Goal: Find specific page/section: Find specific page/section

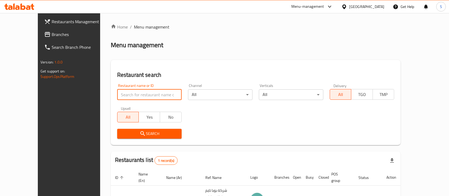
scroll to position [37, 0]
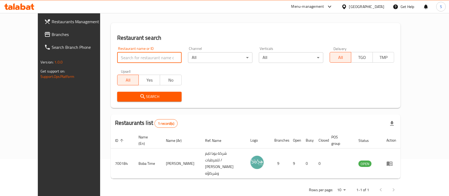
type input "s"
click at [130, 98] on span "Search" at bounding box center [150, 96] width 56 height 7
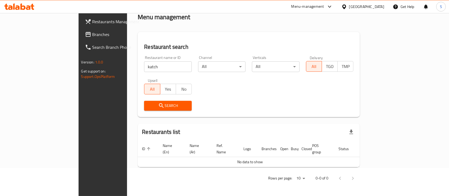
scroll to position [22, 0]
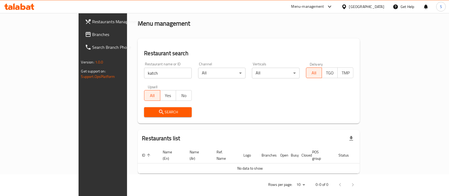
click at [144, 73] on input "katch" at bounding box center [168, 73] width 48 height 11
type input "كاتشب"
click button "Search" at bounding box center [168, 112] width 48 height 10
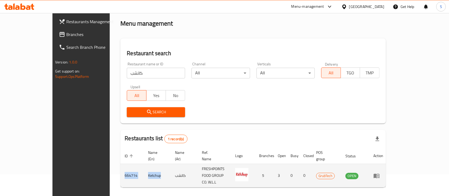
drag, startPoint x: 90, startPoint y: 166, endPoint x: 129, endPoint y: 167, distance: 39.2
click at [129, 167] on tr "664714 Ketchup كاتشب FRESHPOINTS FOOD GROUP CO. W.L.L 5 3 0 0 GrubTech OPEN" at bounding box center [253, 175] width 267 height 23
copy tr "664714 Ketchup"
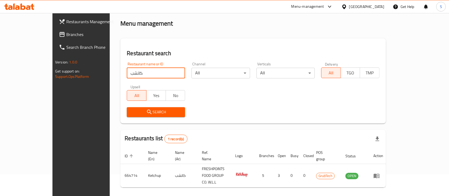
click at [127, 73] on input "كاتشب" at bounding box center [156, 73] width 58 height 11
click at [124, 105] on div "Search" at bounding box center [156, 112] width 65 height 16
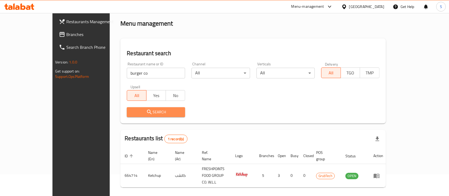
click at [131, 113] on span "Search" at bounding box center [156, 112] width 50 height 7
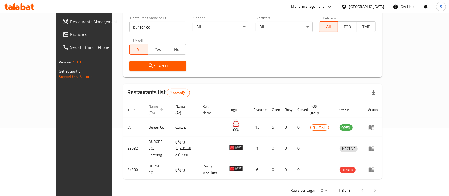
scroll to position [68, 0]
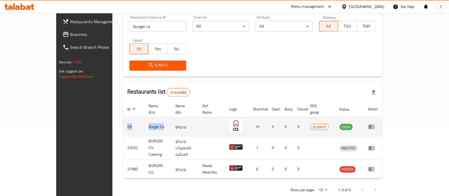
drag, startPoint x: 88, startPoint y: 118, endPoint x: 138, endPoint y: 124, distance: 49.6
click at [138, 124] on tr "59 Burger Co برجركو 15 5 0 0 GrubTech OPEN" at bounding box center [253, 126] width 260 height 19
copy tr "59 Burger Co"
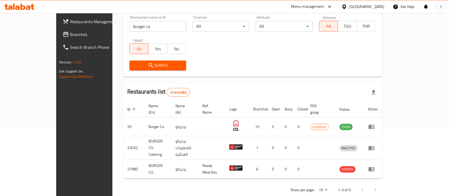
click at [137, 22] on input "burger co" at bounding box center [158, 26] width 57 height 11
type input "لاشؤنثقس"
click button "Search" at bounding box center [158, 65] width 57 height 10
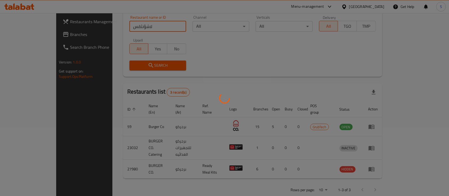
scroll to position [22, 0]
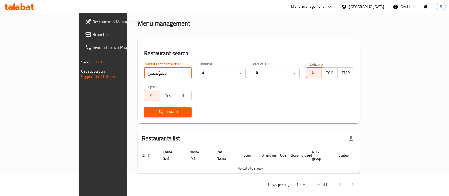
click at [144, 66] on div "Restaurant name or ID لاشؤنثقس Restaurant name or ID" at bounding box center [168, 70] width 48 height 16
click at [141, 79] on div "Restaurant name or ID لاشؤنثقس Restaurant name or ID" at bounding box center [168, 70] width 54 height 23
click at [144, 75] on input "لاشؤنثقس" at bounding box center [168, 73] width 48 height 11
type input "backers"
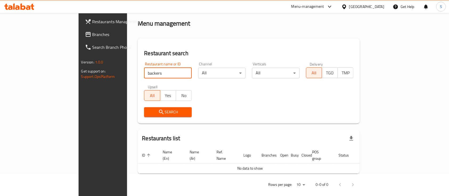
click button "Search" at bounding box center [168, 112] width 48 height 10
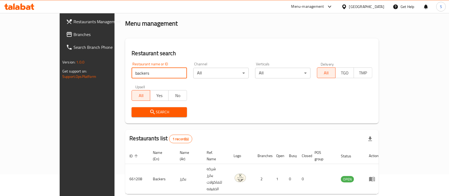
scroll to position [31, 0]
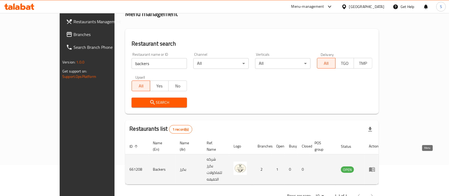
click at [375, 167] on icon "enhanced table" at bounding box center [372, 169] width 6 height 5
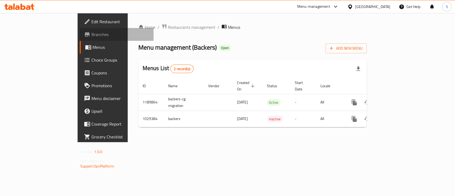
click at [91, 35] on span "Branches" at bounding box center [120, 34] width 58 height 6
